Goal: Communication & Community: Share content

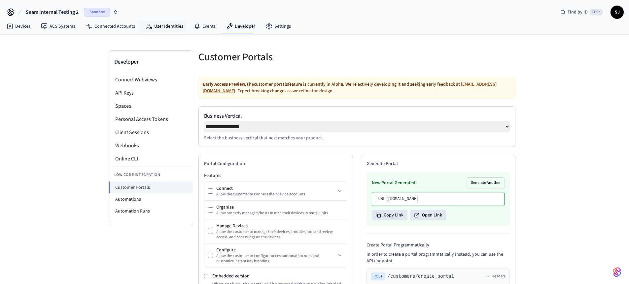
select select "**********"
click at [159, 29] on link "User Identities" at bounding box center [164, 26] width 48 height 12
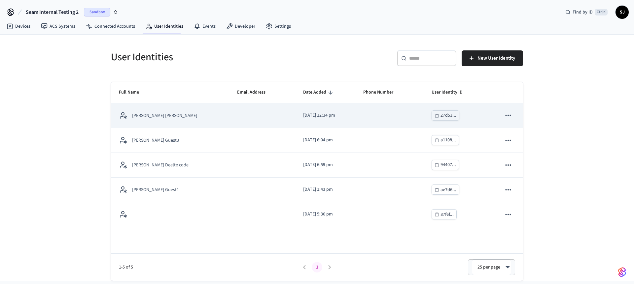
click at [401, 113] on td "sticky table" at bounding box center [389, 115] width 68 height 25
click at [345, 112] on td "[DATE] 12:34 pm" at bounding box center [325, 115] width 60 height 25
click at [313, 114] on p "[DATE] 12:34 pm" at bounding box center [325, 115] width 44 height 7
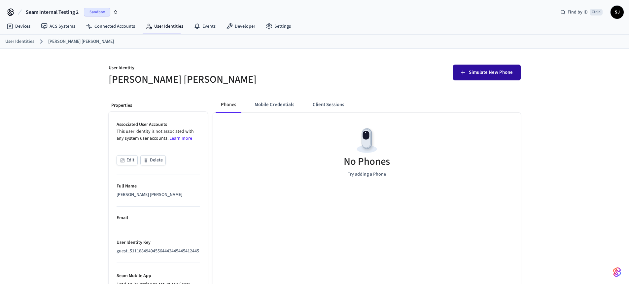
click at [471, 70] on span "Simulate New Phone" at bounding box center [491, 72] width 44 height 9
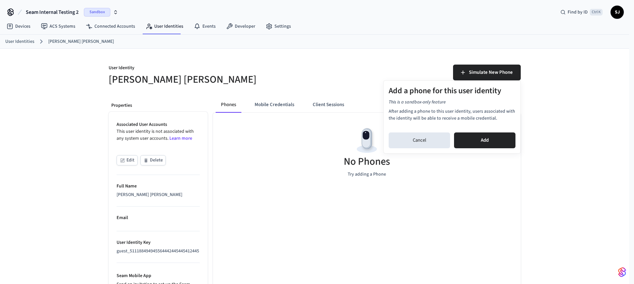
click at [344, 127] on div at bounding box center [317, 142] width 634 height 284
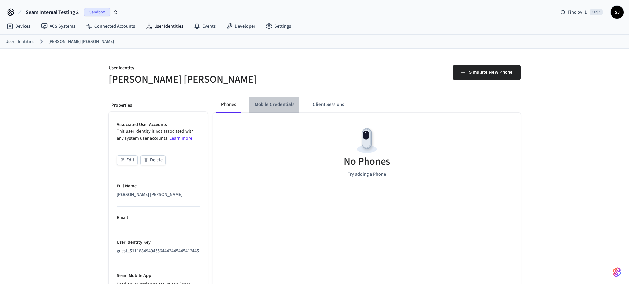
click at [265, 109] on button "Mobile Credentials" at bounding box center [274, 105] width 50 height 16
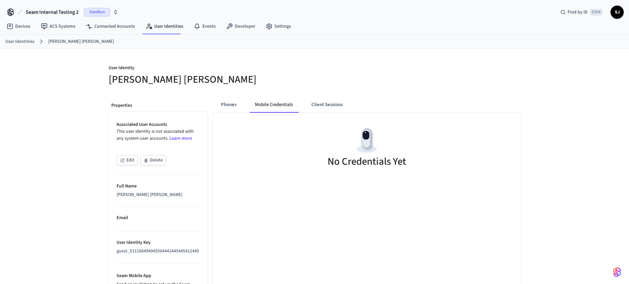
click at [265, 109] on button "Mobile Credentials" at bounding box center [273, 105] width 49 height 16
click at [220, 106] on button "Phones" at bounding box center [228, 105] width 26 height 16
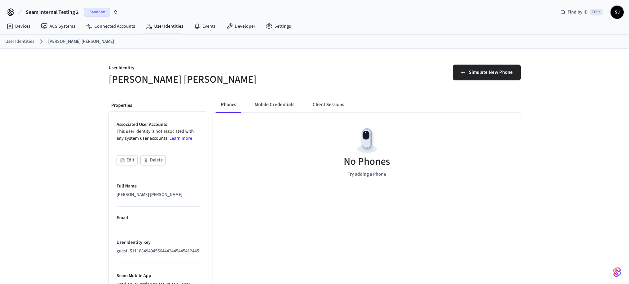
click at [330, 113] on div "No Phones Try adding a Phone" at bounding box center [367, 152] width 308 height 79
click at [334, 109] on button "Client Sessions" at bounding box center [328, 105] width 42 height 16
drag, startPoint x: 213, startPoint y: 108, endPoint x: 222, endPoint y: 105, distance: 9.7
click at [222, 105] on div "Phones Mobile Credentials Client Sessions" at bounding box center [285, 105] width 144 height 16
click at [222, 105] on button "Phones" at bounding box center [228, 105] width 26 height 16
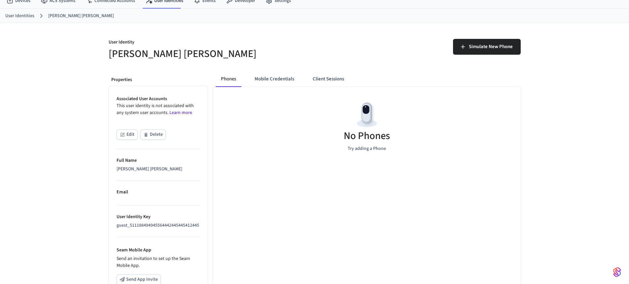
scroll to position [142, 0]
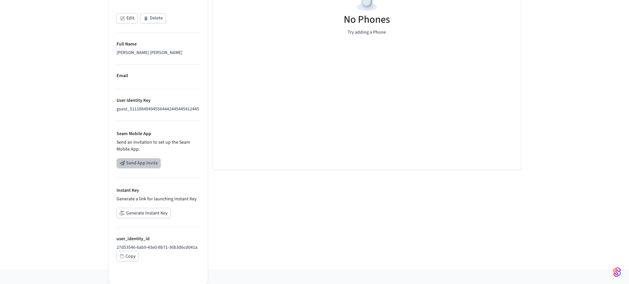
click at [142, 167] on button "Send App Invite" at bounding box center [138, 163] width 44 height 10
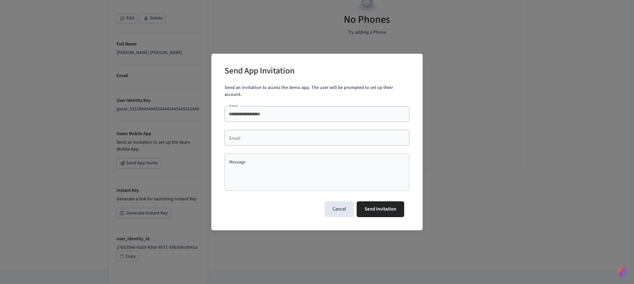
drag, startPoint x: 247, startPoint y: 144, endPoint x: 268, endPoint y: 139, distance: 20.8
click at [268, 139] on div "**********" at bounding box center [316, 149] width 185 height 87
click at [268, 139] on div "Email" at bounding box center [316, 138] width 185 height 16
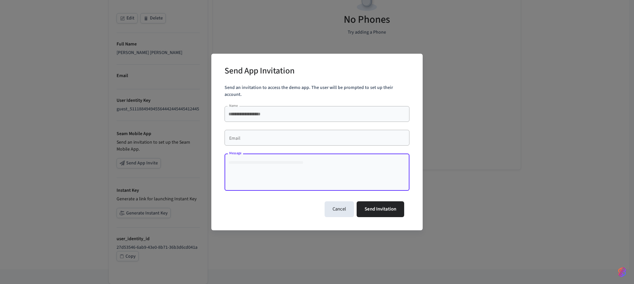
click at [254, 159] on textarea "Message" at bounding box center [316, 172] width 177 height 26
type textarea "*****"
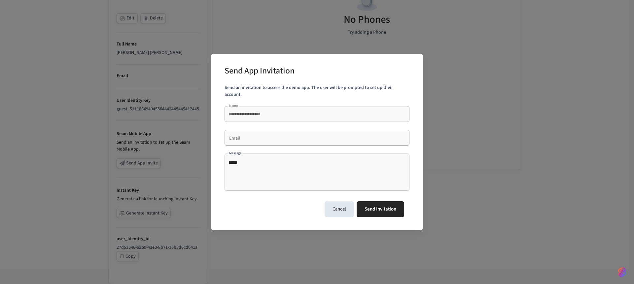
click at [180, 112] on div "**********" at bounding box center [317, 142] width 634 height 284
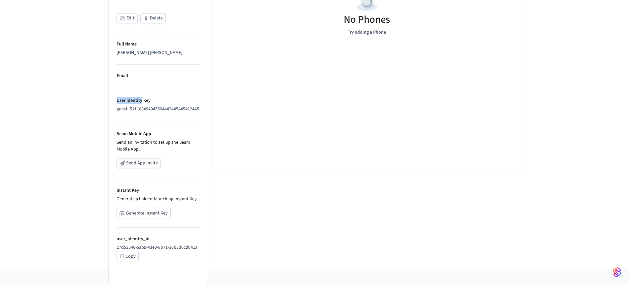
drag, startPoint x: 141, startPoint y: 101, endPoint x: 106, endPoint y: 103, distance: 35.1
click at [106, 103] on div "Properties Associated User Accounts This user identity is not associated with a…" at bounding box center [155, 110] width 104 height 320
copy p "User Identity"
click at [130, 111] on div "guest_511188494945564442445445412445" at bounding box center [157, 109] width 83 height 7
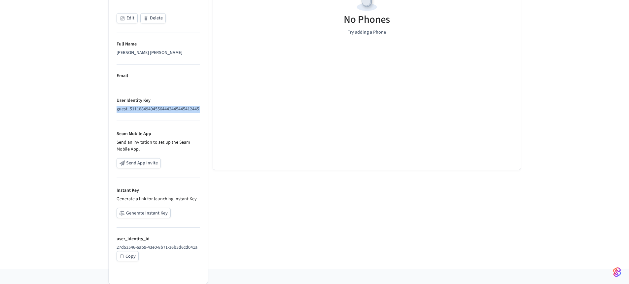
click at [130, 111] on div "guest_511188494945564442445445412445" at bounding box center [157, 109] width 83 height 7
copy ul "guest_511188494945564442445445412445"
